Goal: Obtain resource: Download file/media

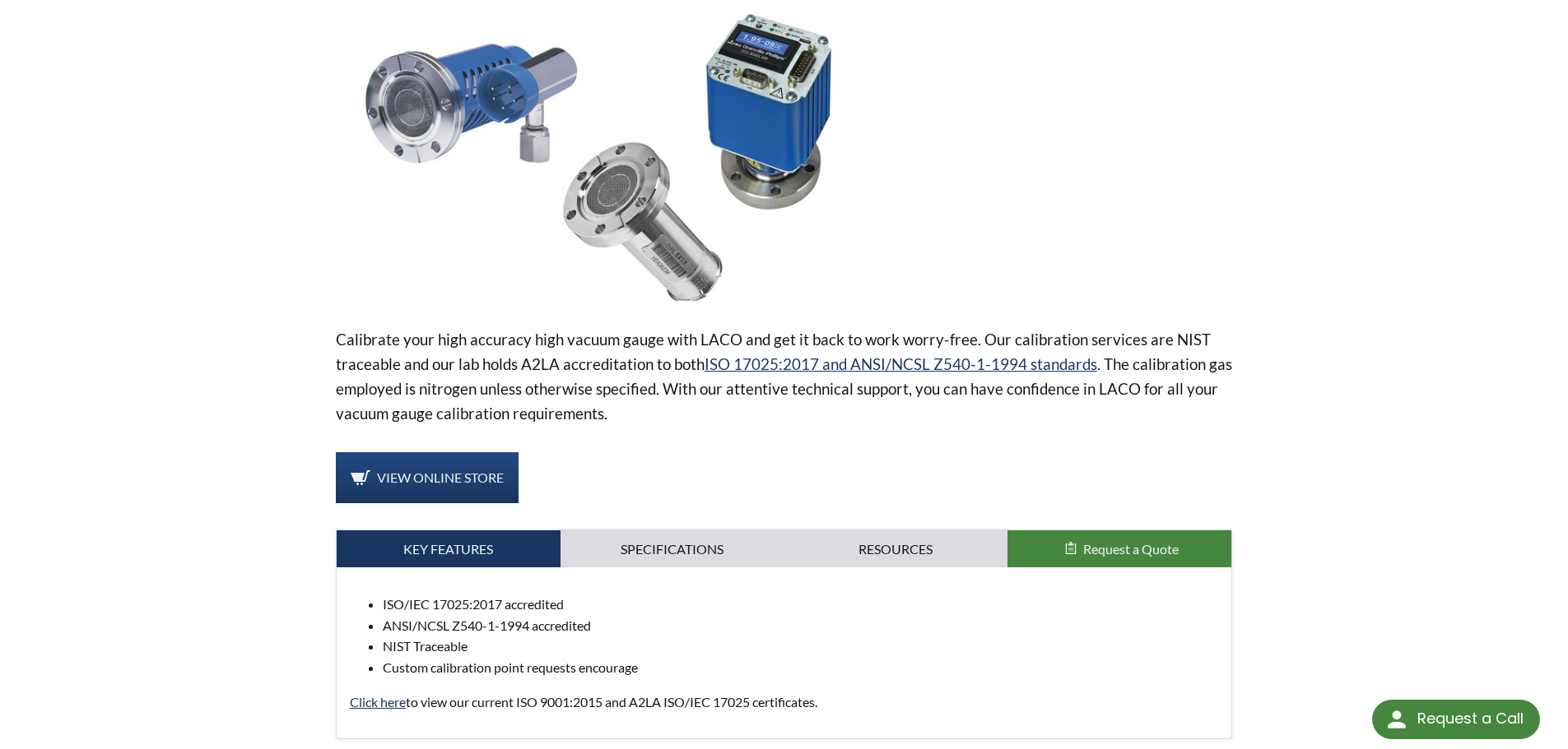
scroll to position [493, 0]
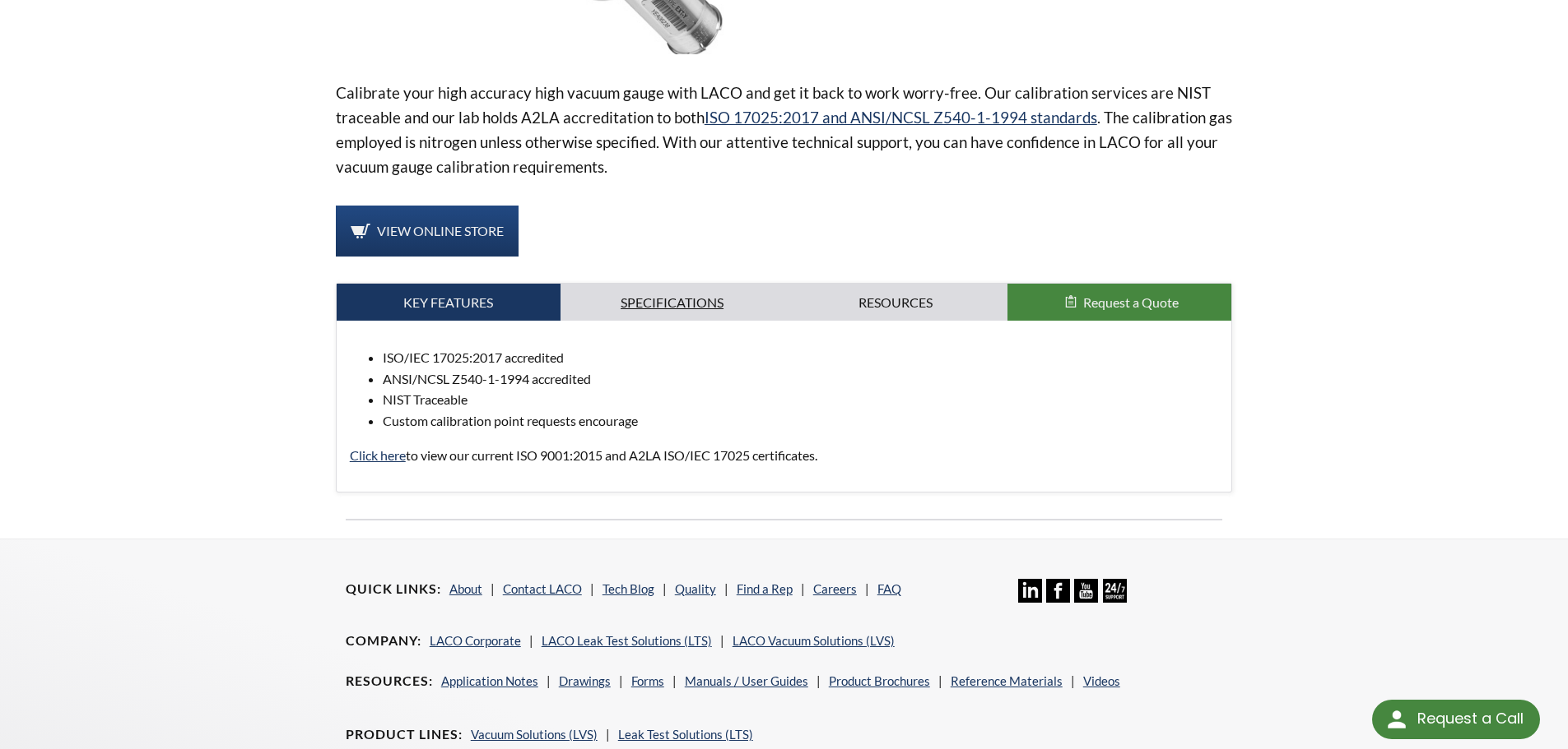
click at [675, 304] on link "Specifications" at bounding box center [673, 303] width 224 height 38
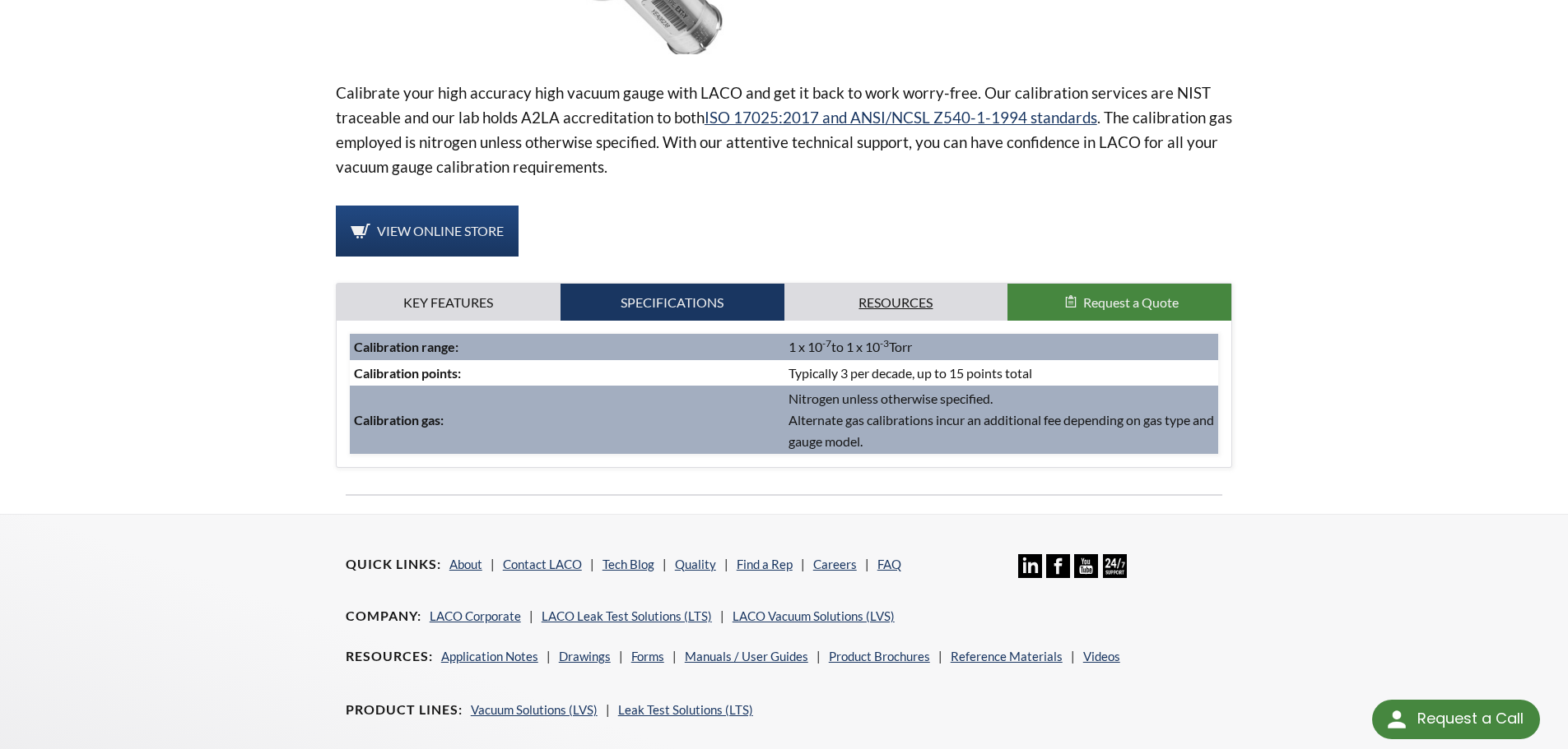
click at [932, 303] on link "Resources" at bounding box center [896, 303] width 224 height 38
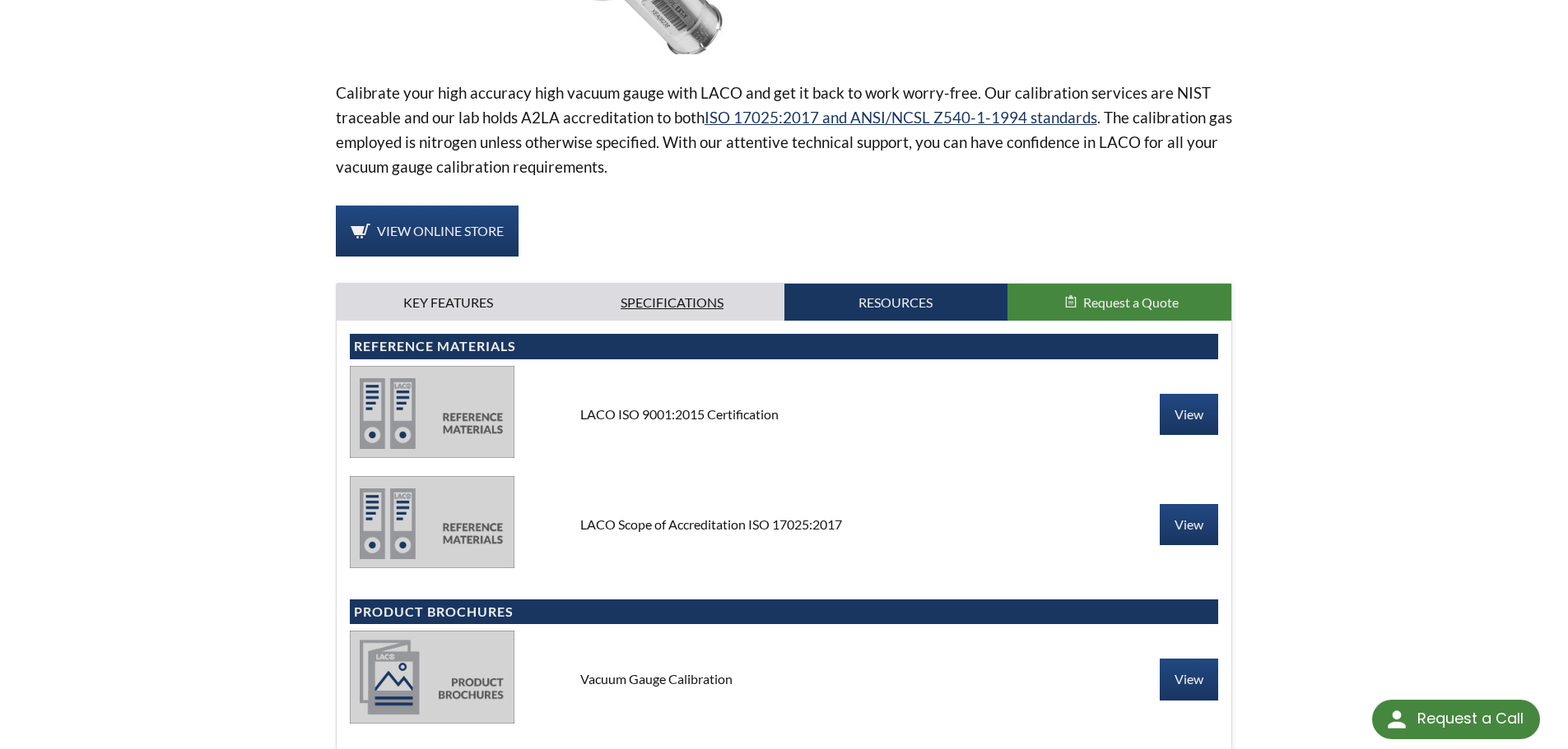
click at [652, 317] on link "Specifications" at bounding box center [673, 303] width 224 height 38
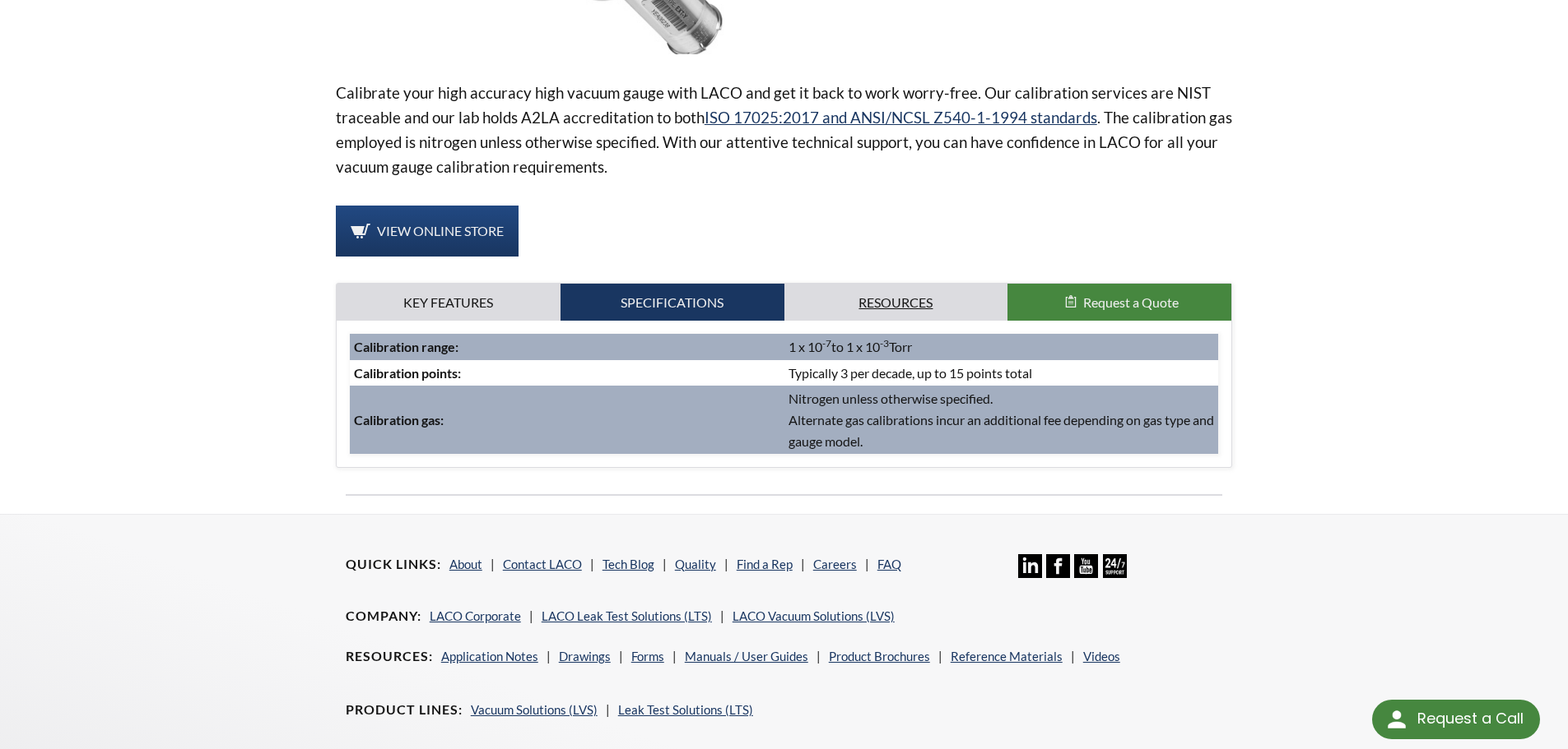
click at [883, 311] on link "Resources" at bounding box center [896, 303] width 224 height 38
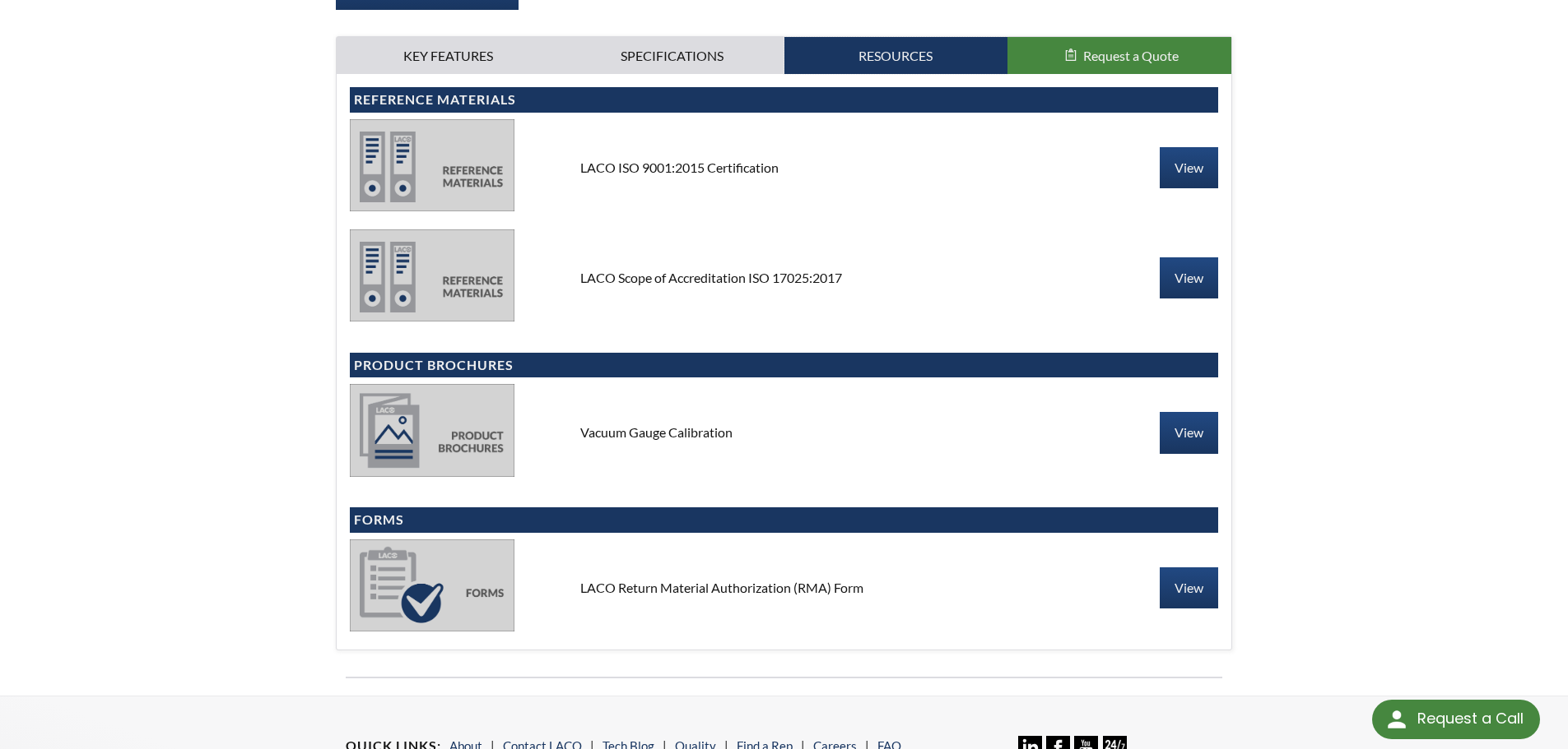
scroll to position [823, 0]
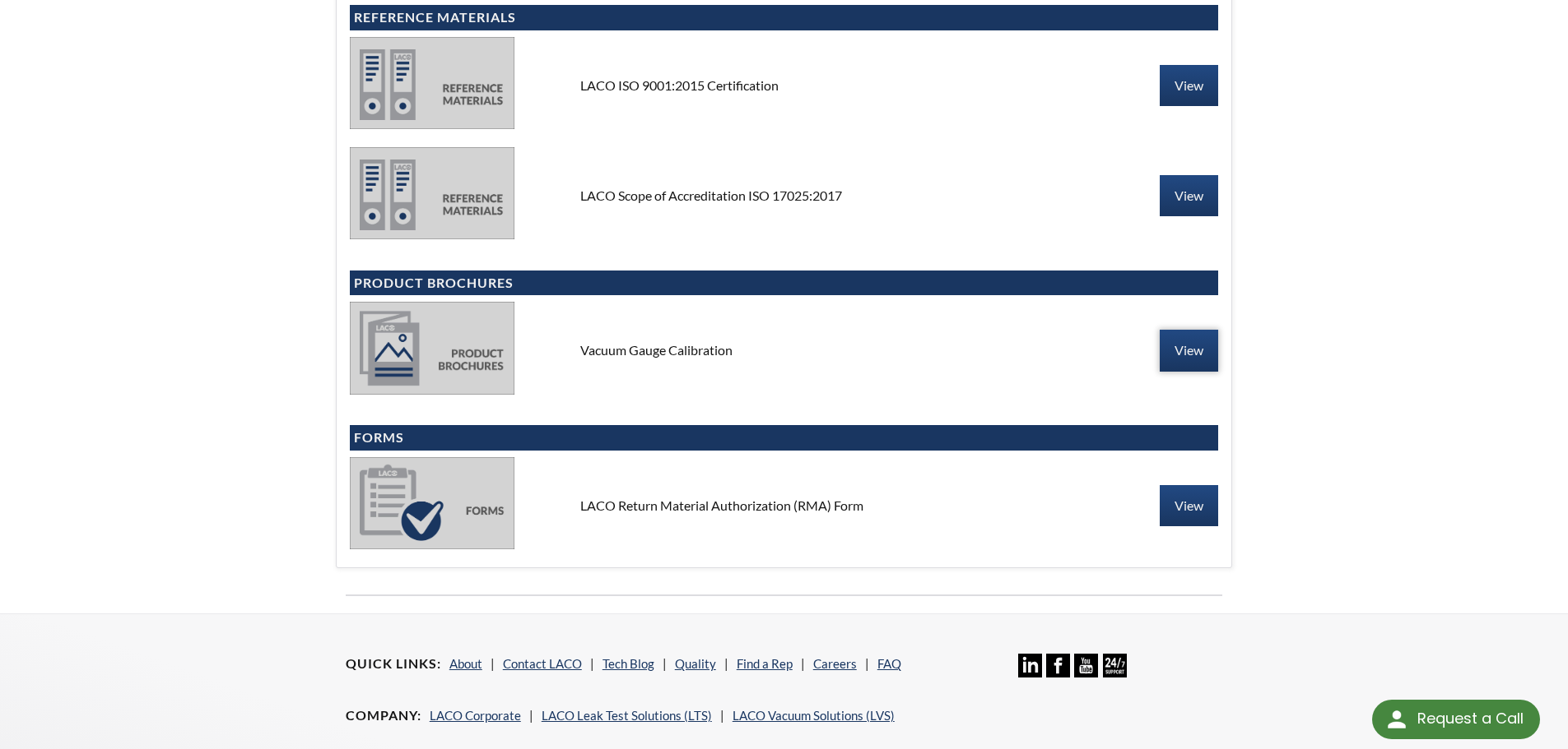
click at [1192, 355] on link "View" at bounding box center [1189, 350] width 58 height 41
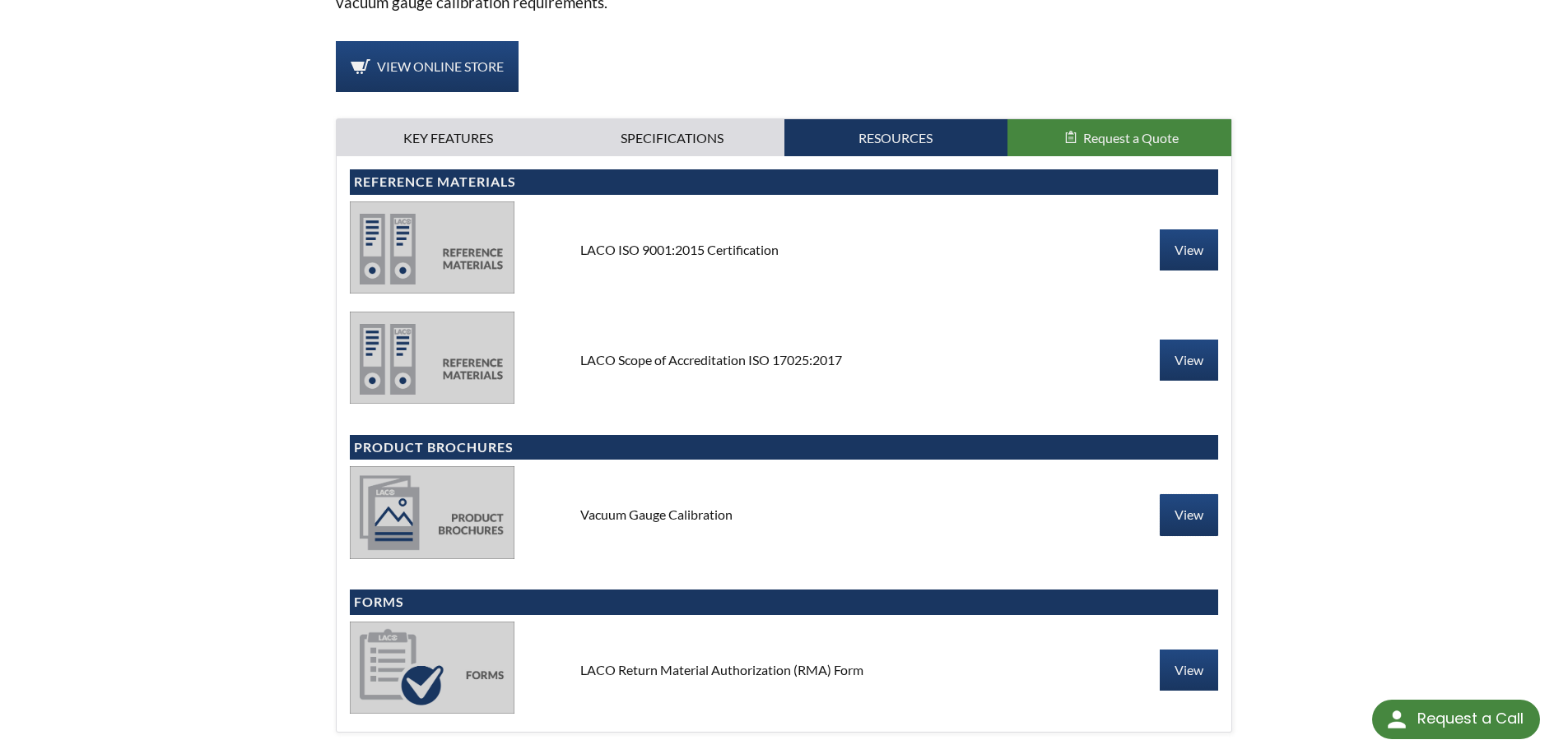
scroll to position [493, 0]
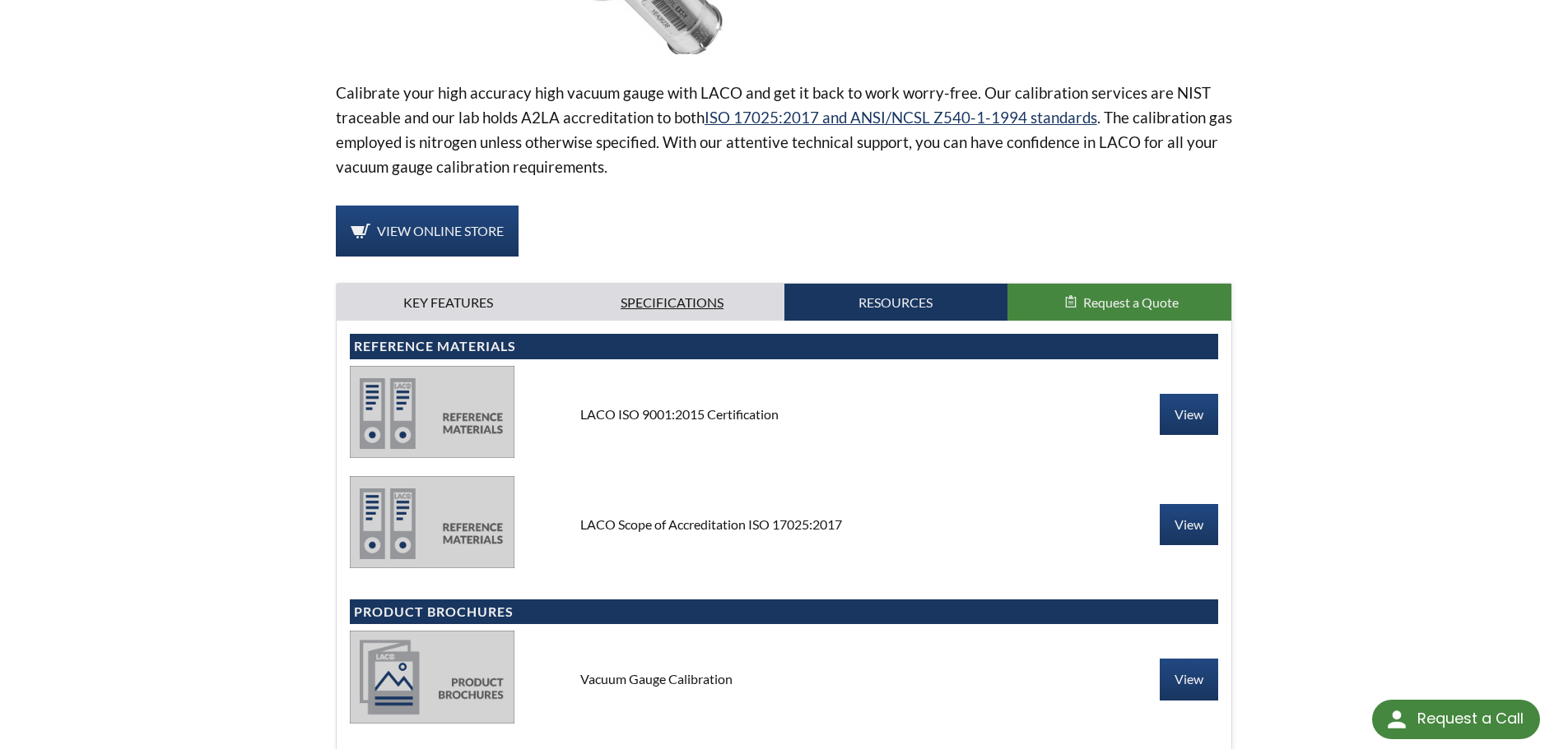
click at [673, 296] on link "Specifications" at bounding box center [673, 303] width 224 height 38
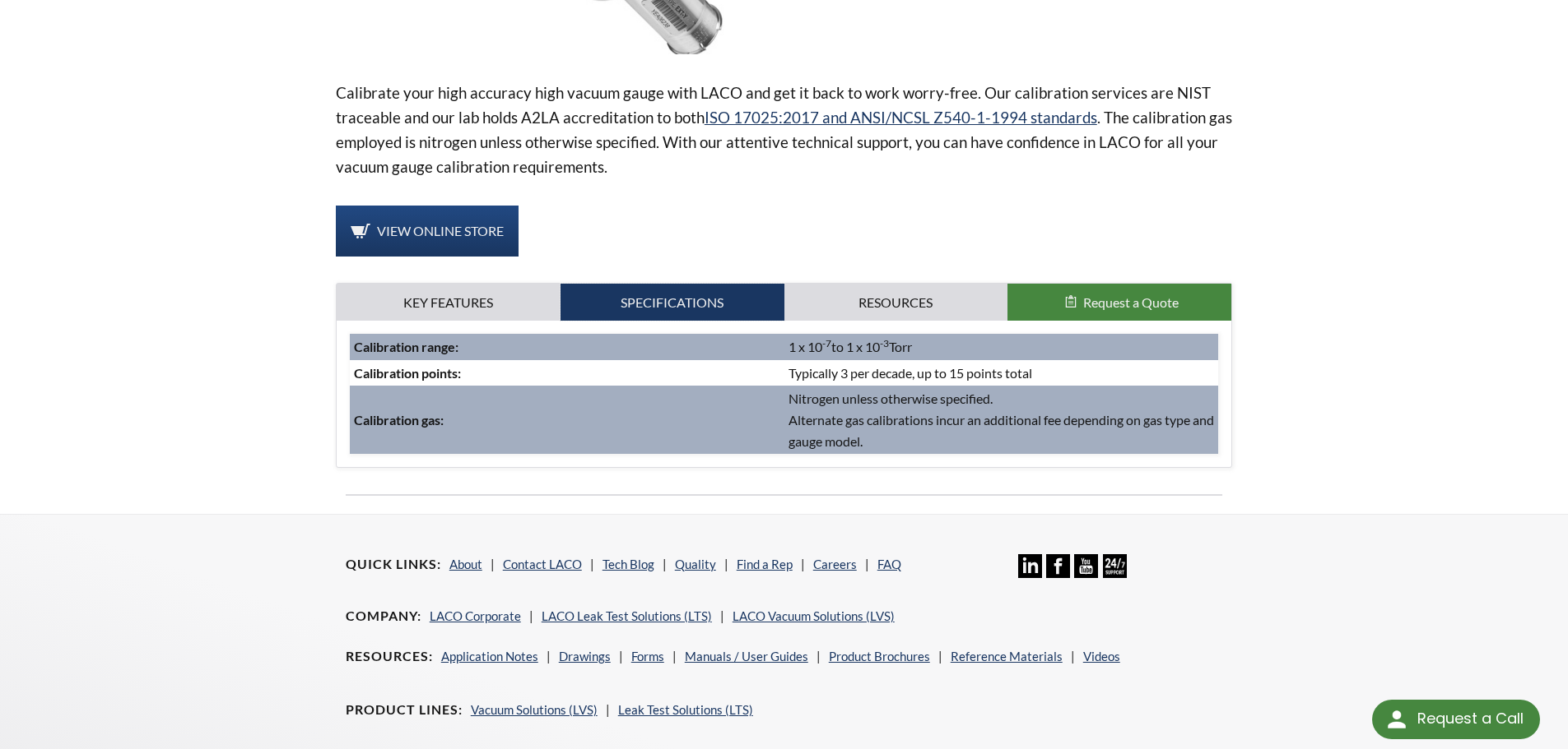
scroll to position [164, 0]
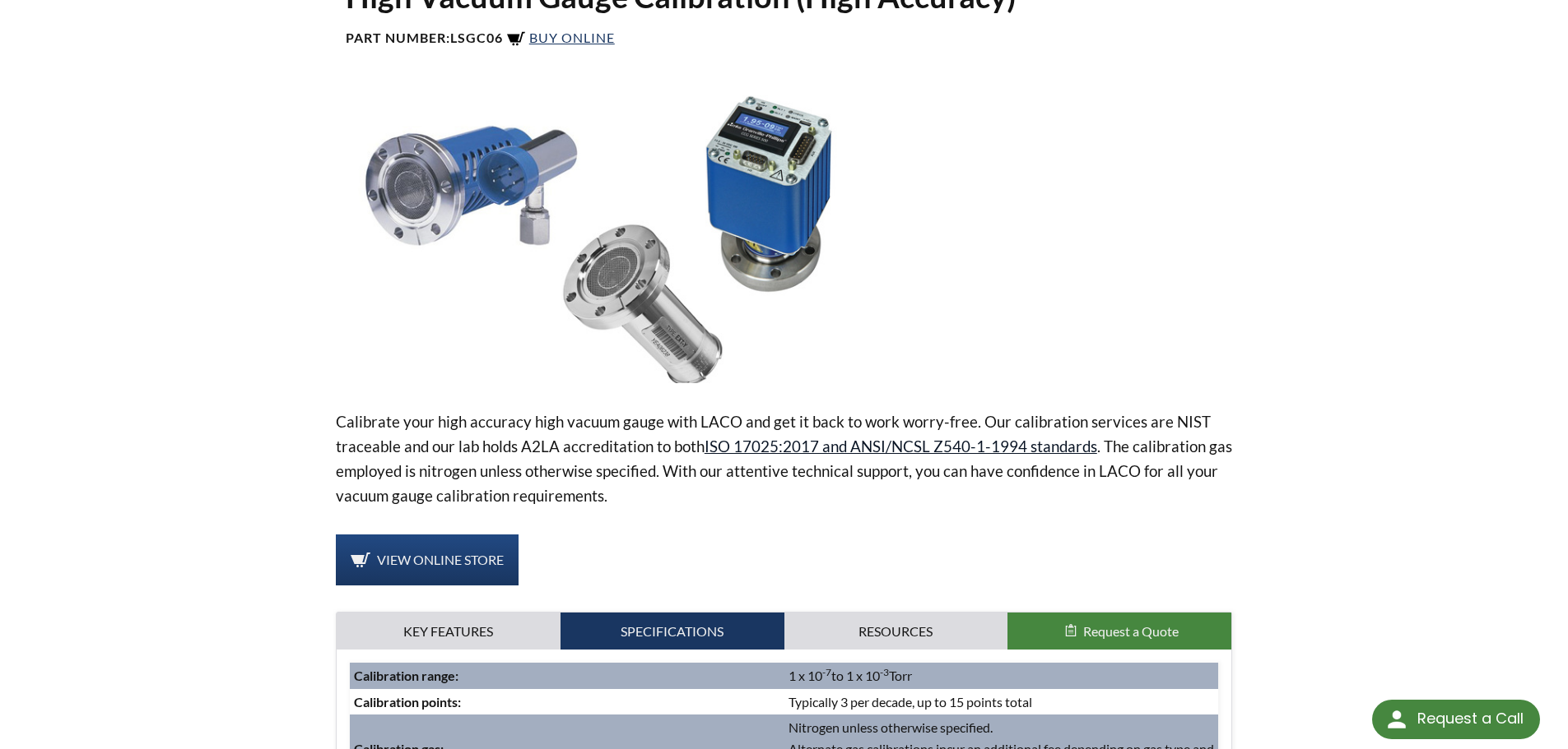
click at [810, 442] on link "ISO 17025:2017 and ANSI/NCSL Z540-1-1994 standards" at bounding box center [900, 446] width 392 height 18
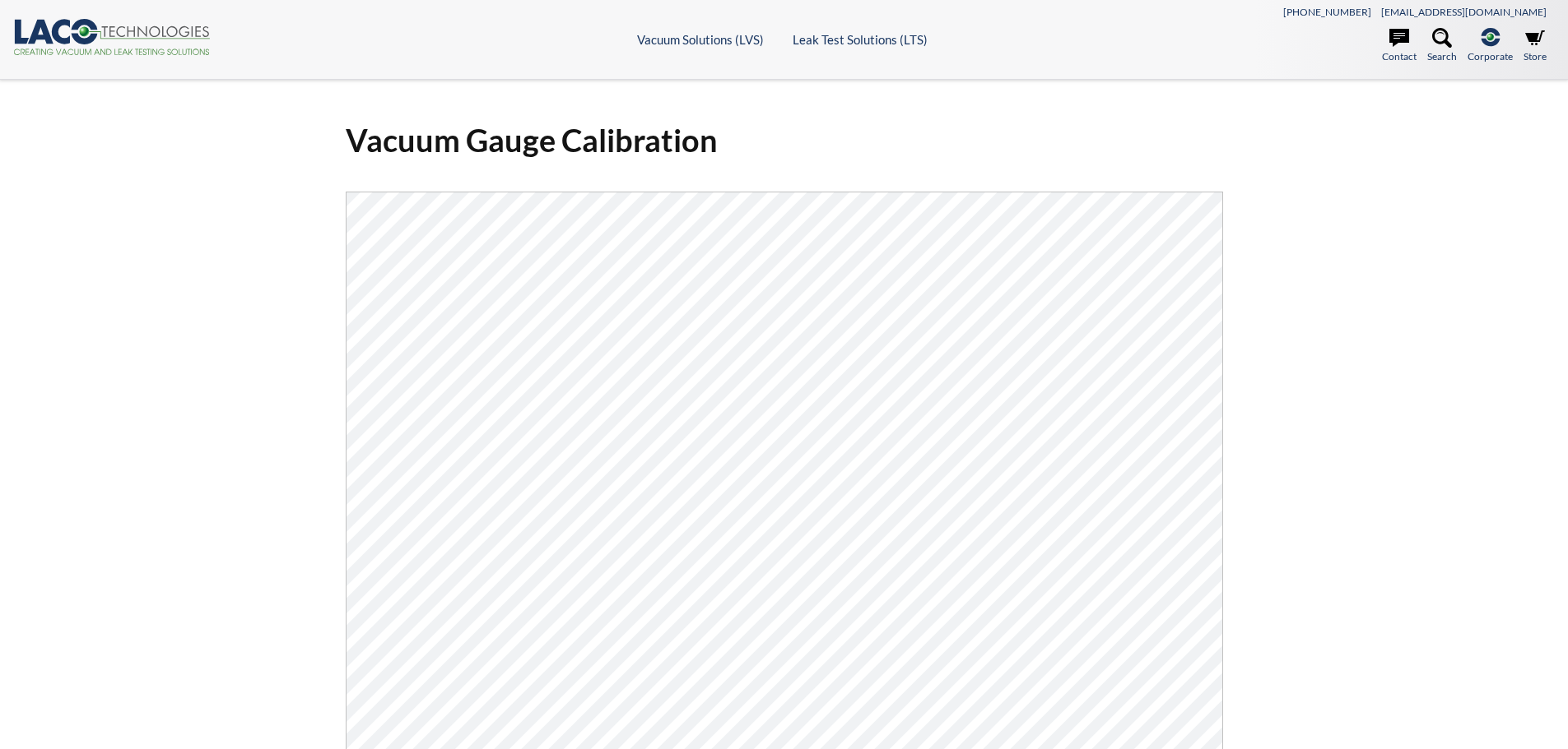
select select "언어 번역 위젯"
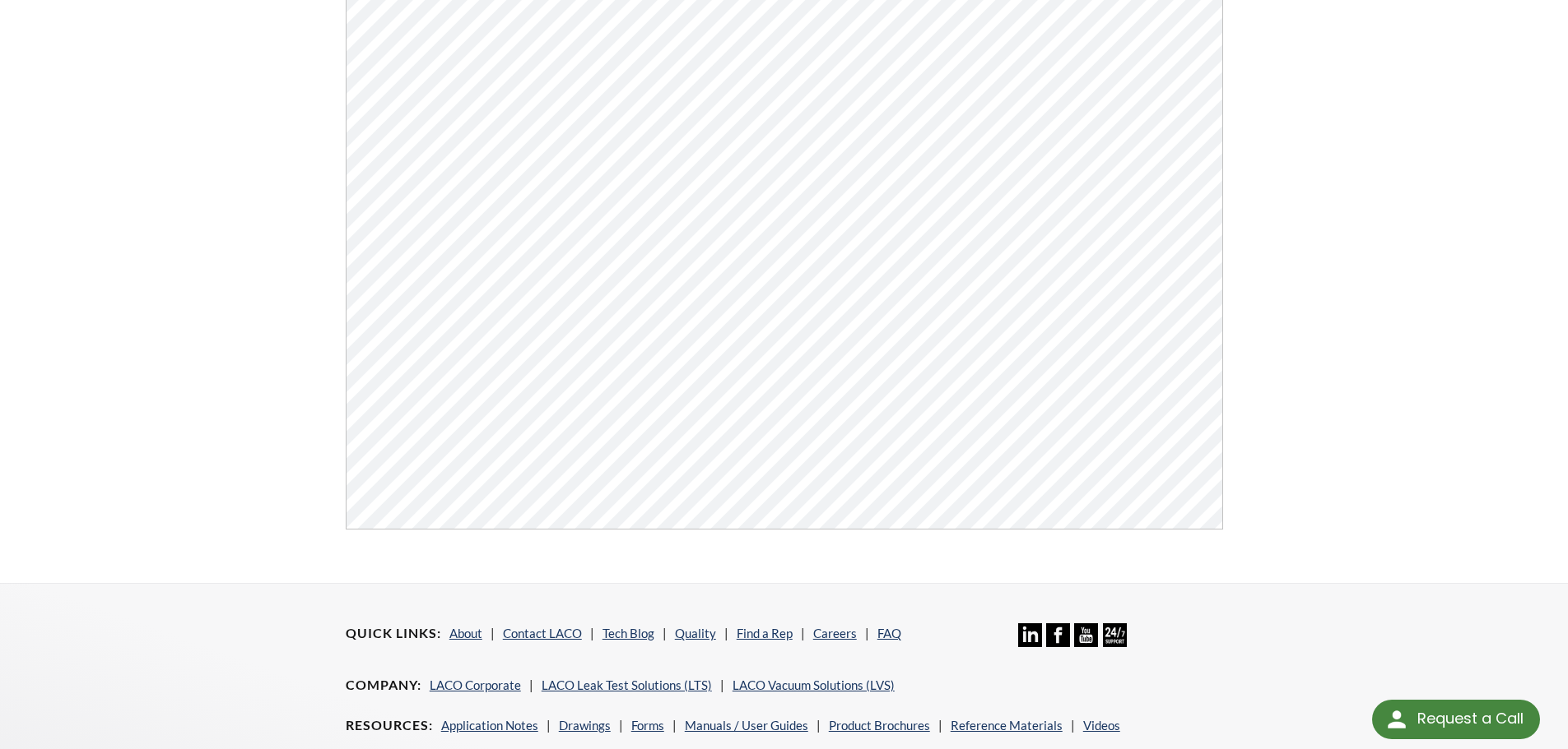
scroll to position [164, 0]
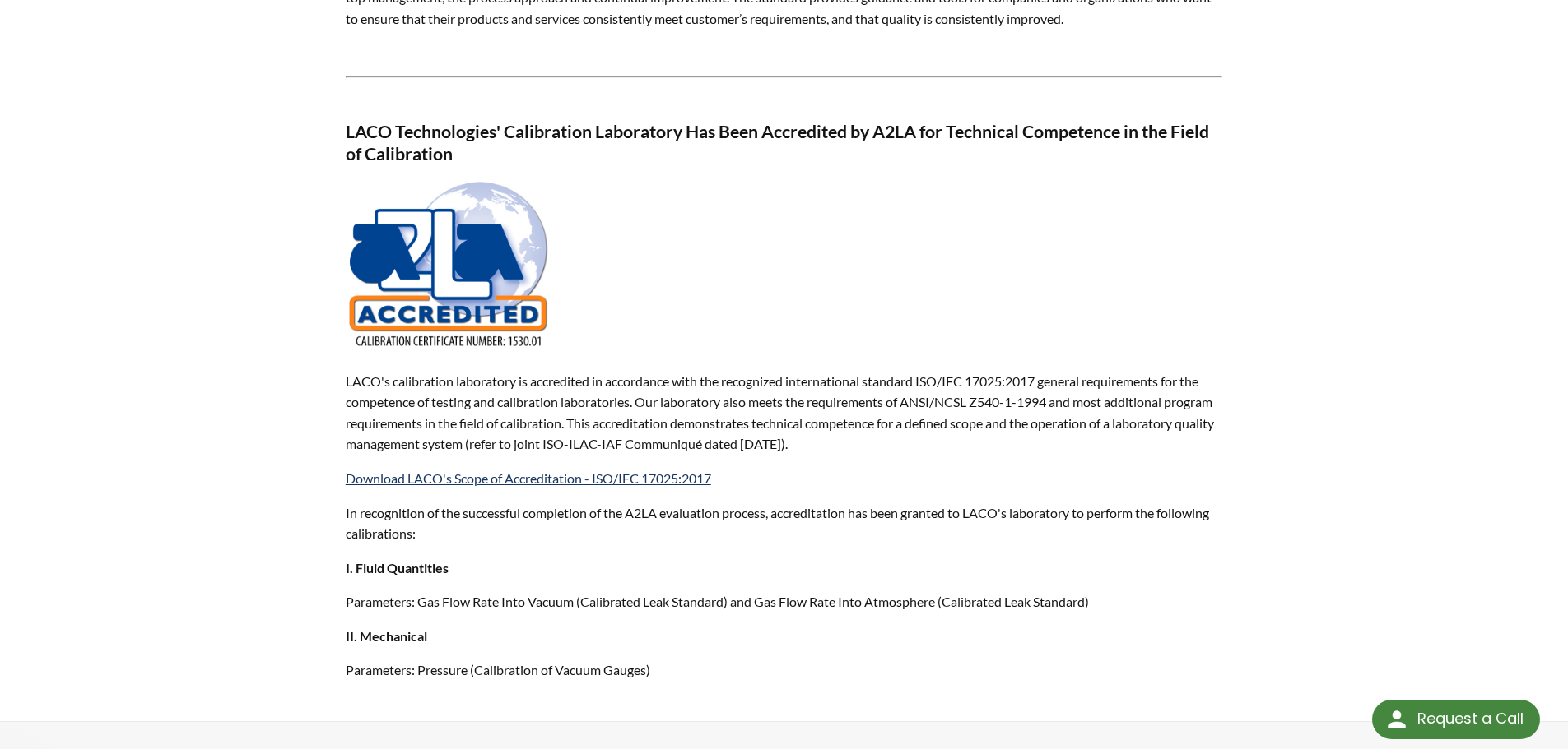
scroll to position [1069, 0]
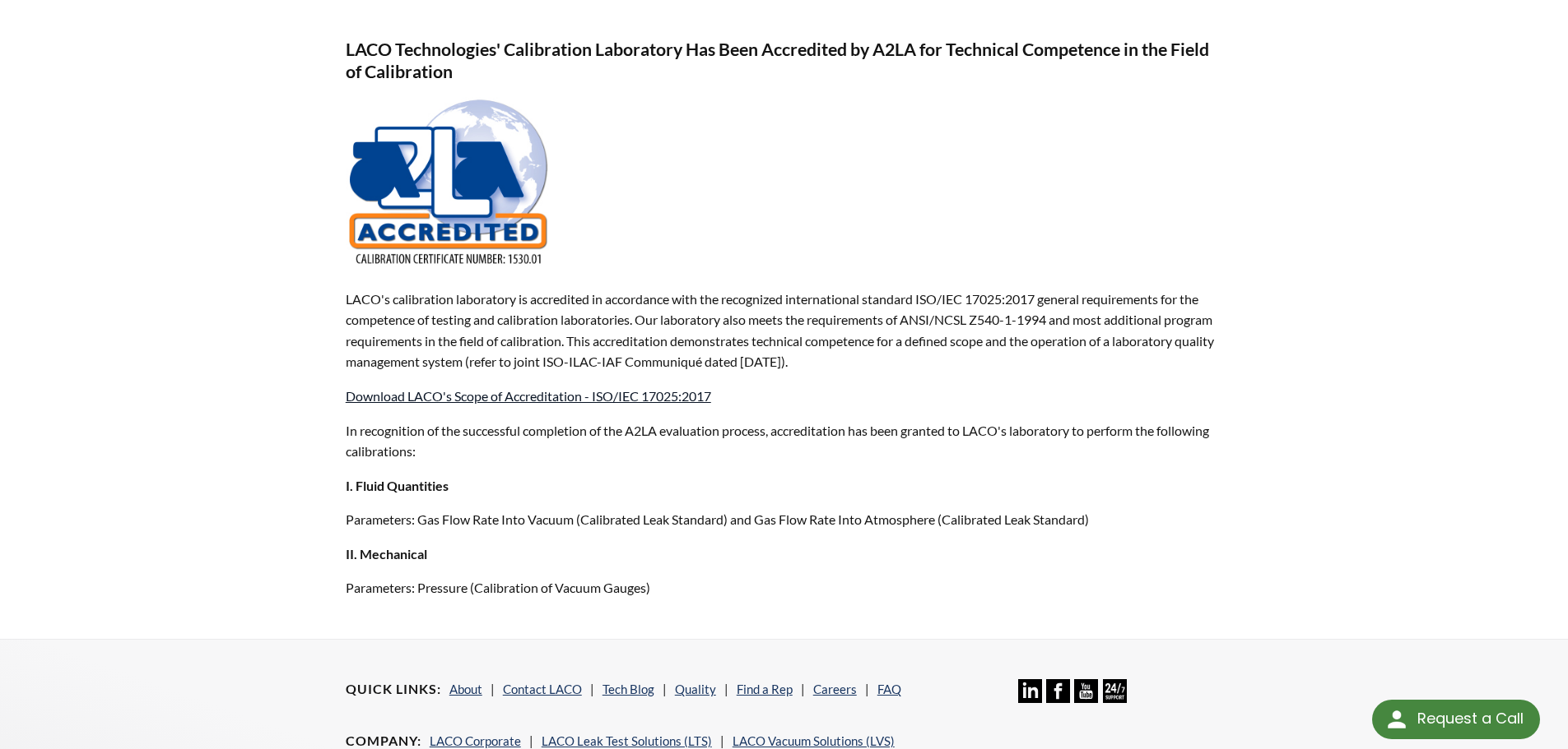
click at [526, 396] on link "Download LACO's Scope of Accreditation - ISO/IEC 17025:2017" at bounding box center [529, 396] width 366 height 16
